Goal: Browse casually: Explore the website without a specific task or goal

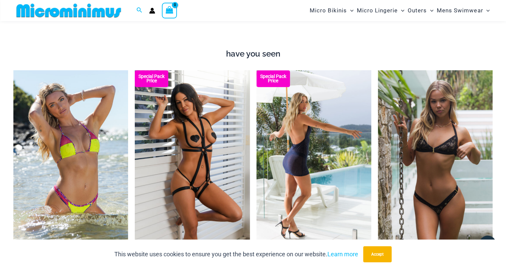
scroll to position [564, 0]
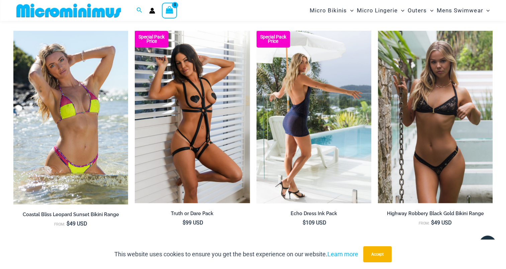
click at [307, 107] on img at bounding box center [314, 117] width 115 height 172
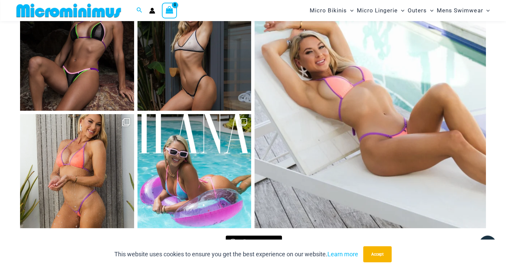
scroll to position [2686, 0]
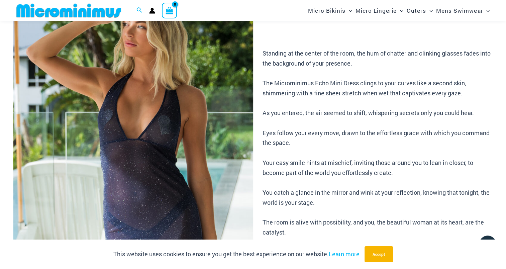
scroll to position [62, 0]
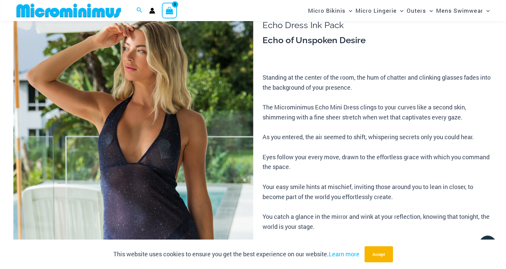
click at [245, 143] on img at bounding box center [133, 179] width 240 height 360
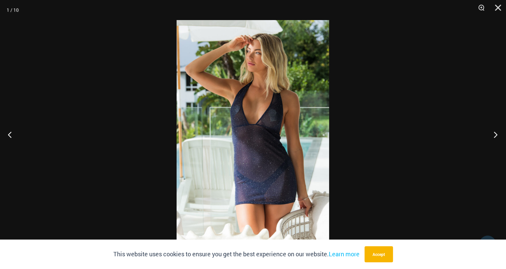
click at [495, 132] on button "Next" at bounding box center [493, 134] width 25 height 33
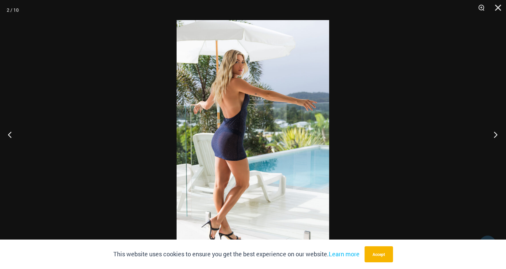
click at [495, 132] on button "Next" at bounding box center [493, 134] width 25 height 33
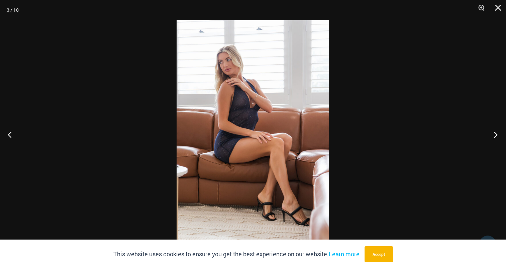
click at [495, 132] on button "Next" at bounding box center [493, 134] width 25 height 33
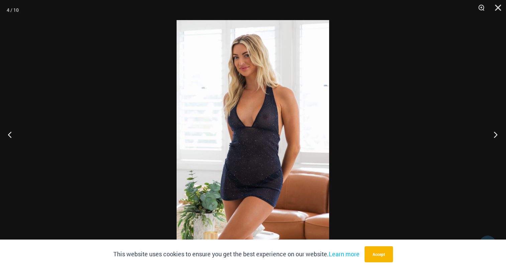
click at [495, 132] on button "Next" at bounding box center [493, 134] width 25 height 33
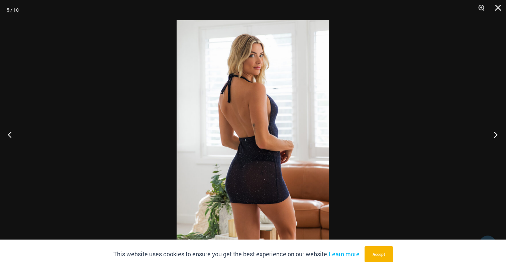
click at [495, 132] on button "Next" at bounding box center [493, 134] width 25 height 33
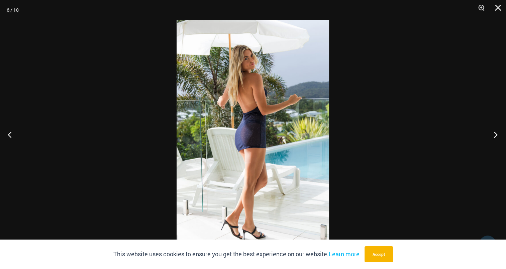
click at [495, 132] on button "Next" at bounding box center [493, 134] width 25 height 33
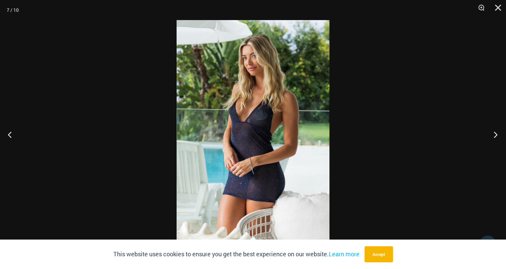
click at [495, 132] on button "Next" at bounding box center [493, 134] width 25 height 33
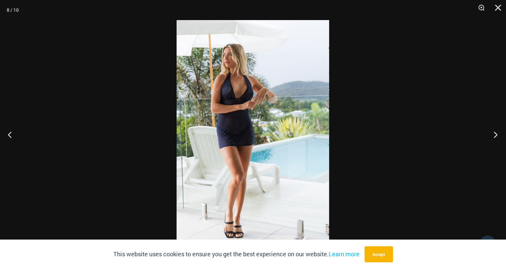
click at [495, 132] on button "Next" at bounding box center [493, 134] width 25 height 33
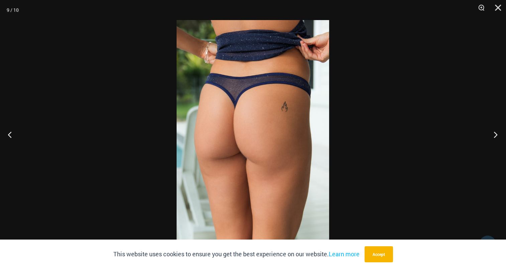
click at [495, 132] on button "Next" at bounding box center [493, 134] width 25 height 33
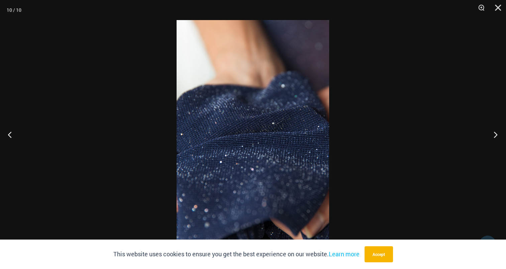
click at [495, 132] on button "Next" at bounding box center [493, 134] width 25 height 33
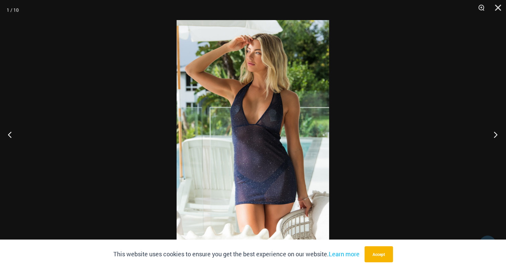
click at [495, 132] on button "Next" at bounding box center [493, 134] width 25 height 33
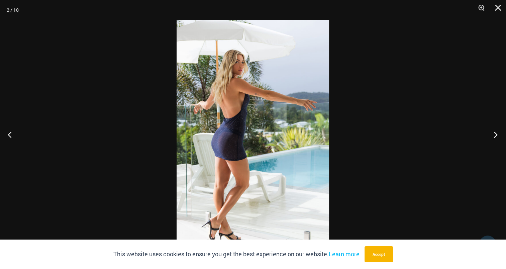
click at [495, 132] on button "Next" at bounding box center [493, 134] width 25 height 33
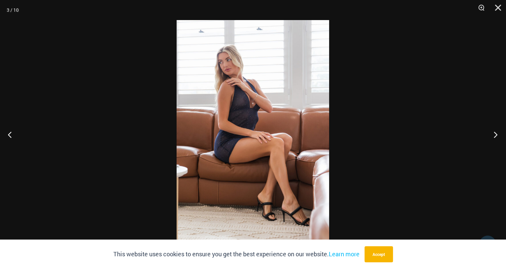
click at [495, 132] on button "Next" at bounding box center [493, 134] width 25 height 33
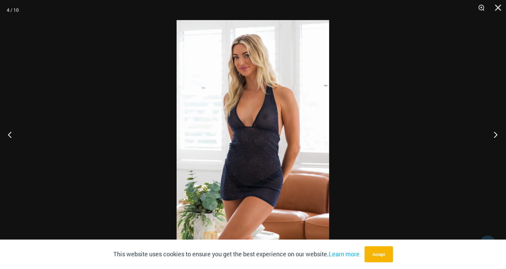
click at [495, 132] on button "Next" at bounding box center [493, 134] width 25 height 33
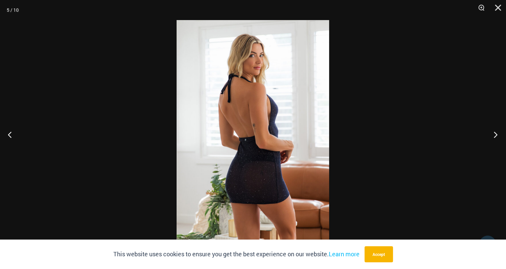
click at [495, 132] on button "Next" at bounding box center [493, 134] width 25 height 33
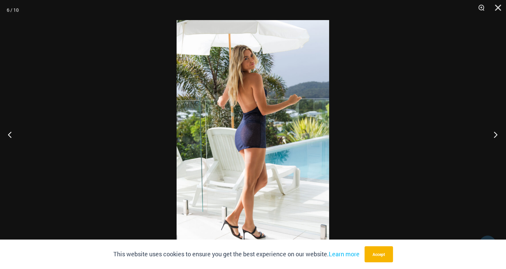
click at [495, 132] on button "Next" at bounding box center [493, 134] width 25 height 33
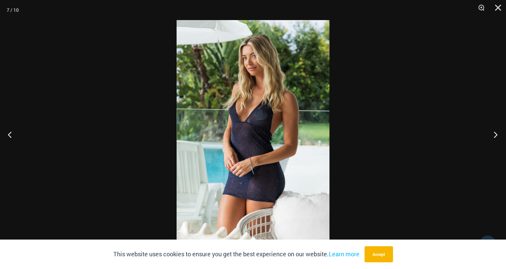
click at [495, 132] on button "Next" at bounding box center [493, 134] width 25 height 33
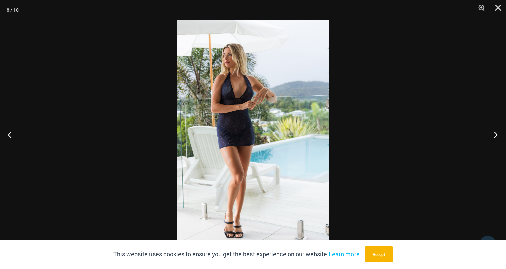
click at [495, 132] on button "Next" at bounding box center [493, 134] width 25 height 33
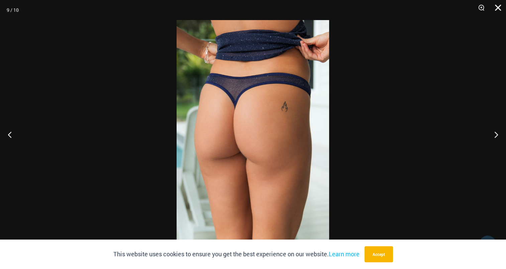
click at [499, 7] on button "Close" at bounding box center [495, 10] width 17 height 20
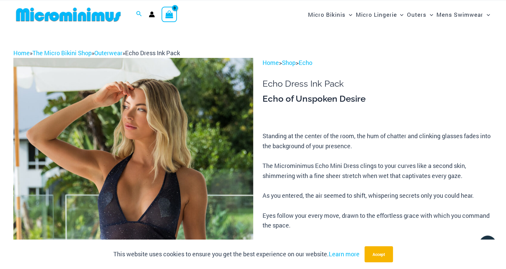
scroll to position [0, 0]
